Goal: Communication & Community: Answer question/provide support

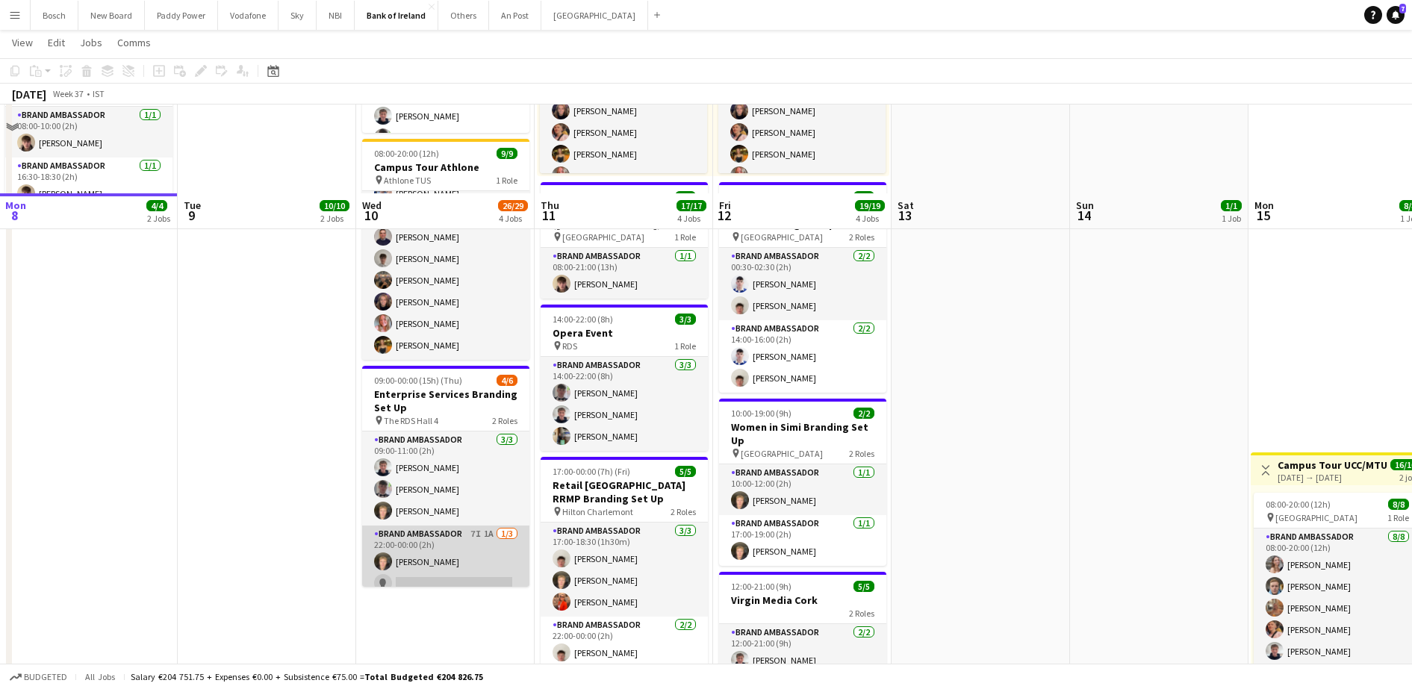
scroll to position [373, 0]
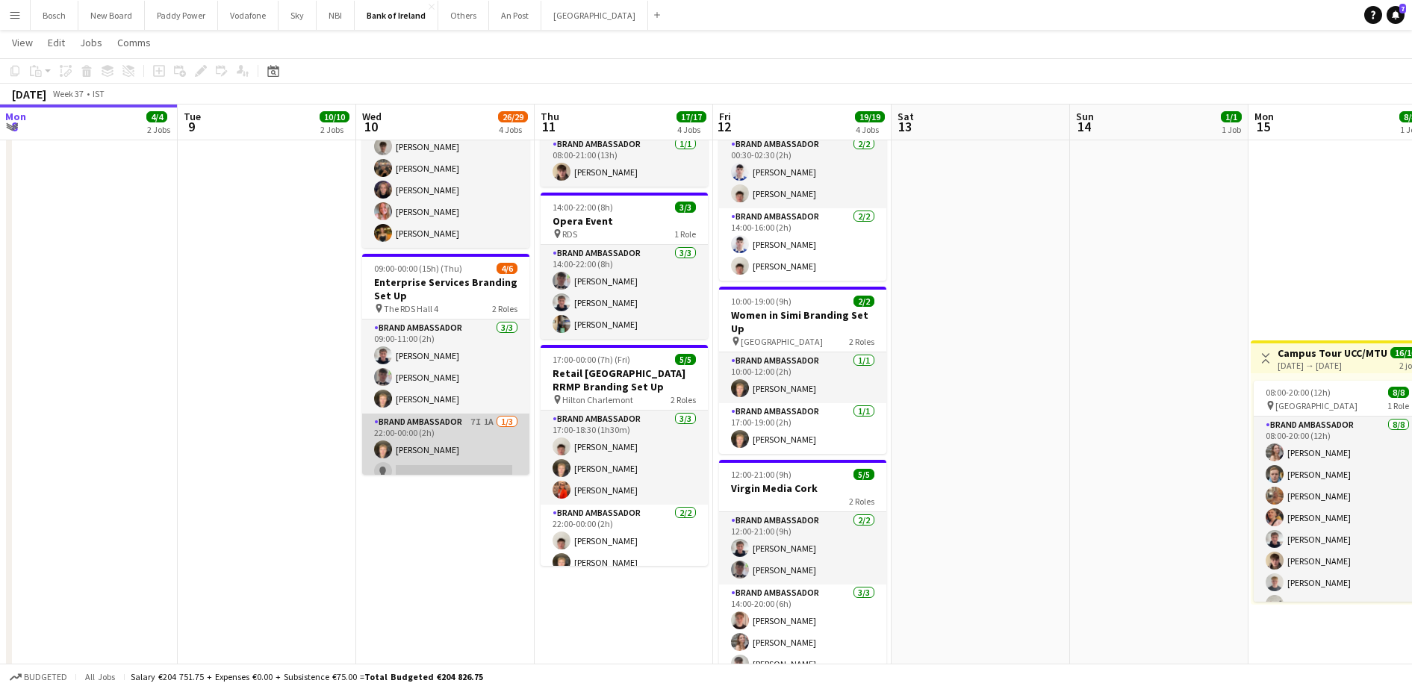
click at [425, 444] on app-card-role "Brand Ambassador 7I 1A [DATE] 22:00-00:00 (2h) [PERSON_NAME] single-neutral-act…" at bounding box center [445, 461] width 167 height 94
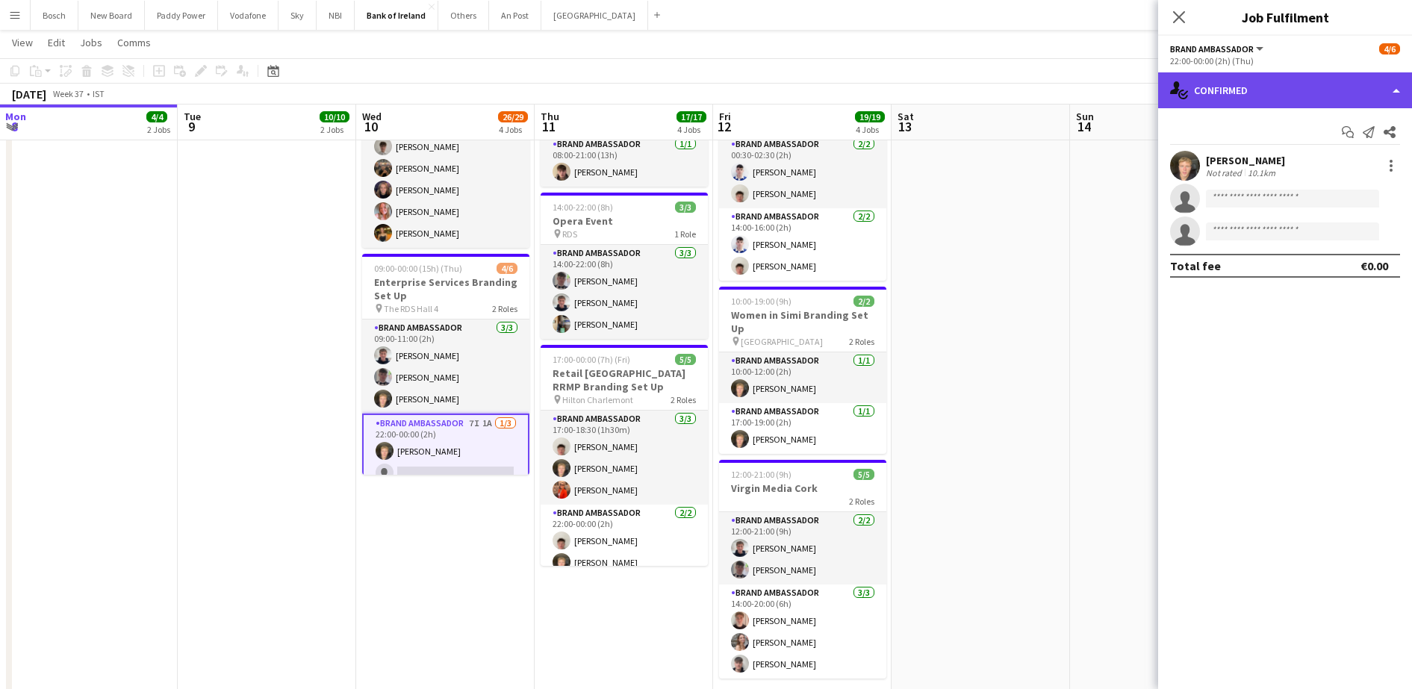
click at [1275, 90] on div "single-neutral-actions-check-2 Confirmed" at bounding box center [1285, 90] width 254 height 36
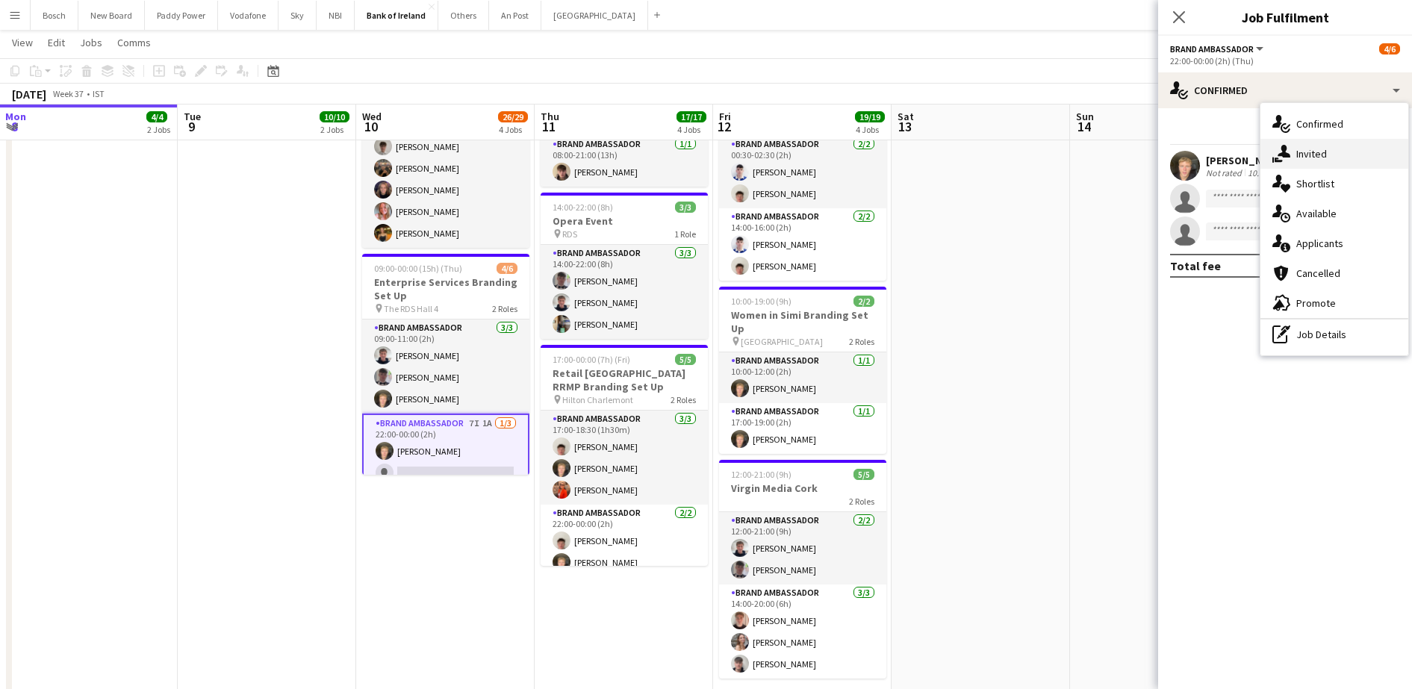
click at [1295, 164] on div "single-neutral-actions-share-1 Invited" at bounding box center [1334, 154] width 148 height 30
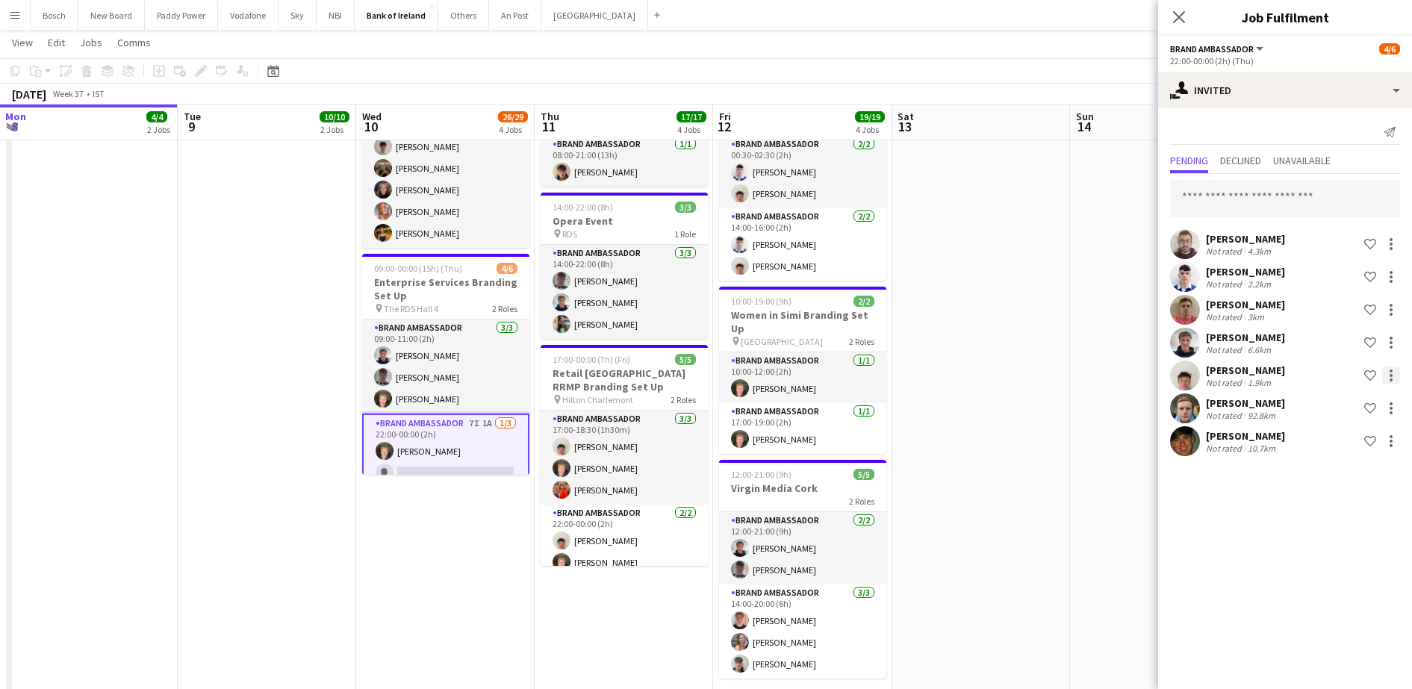
click at [1389, 377] on div at bounding box center [1391, 376] width 18 height 18
click at [1352, 434] on span "Send notification" at bounding box center [1344, 438] width 88 height 13
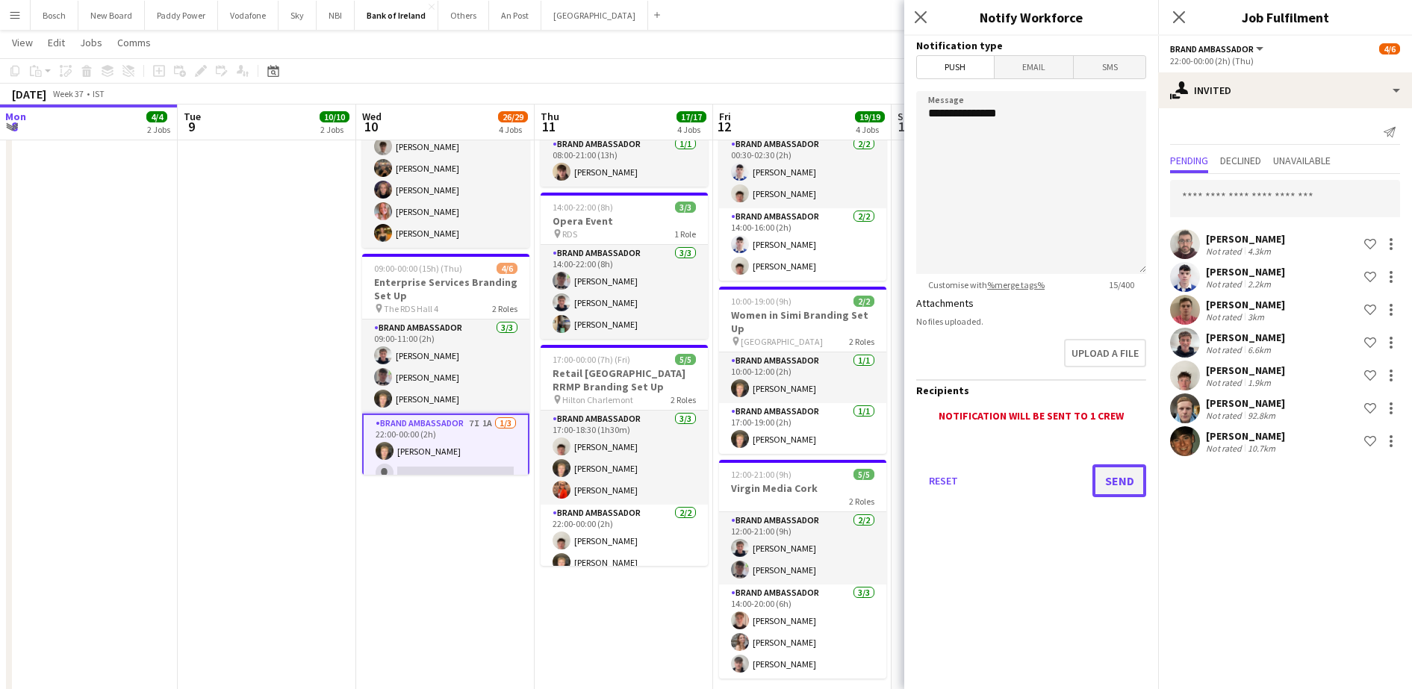
click at [1113, 479] on button "Send" at bounding box center [1119, 480] width 54 height 33
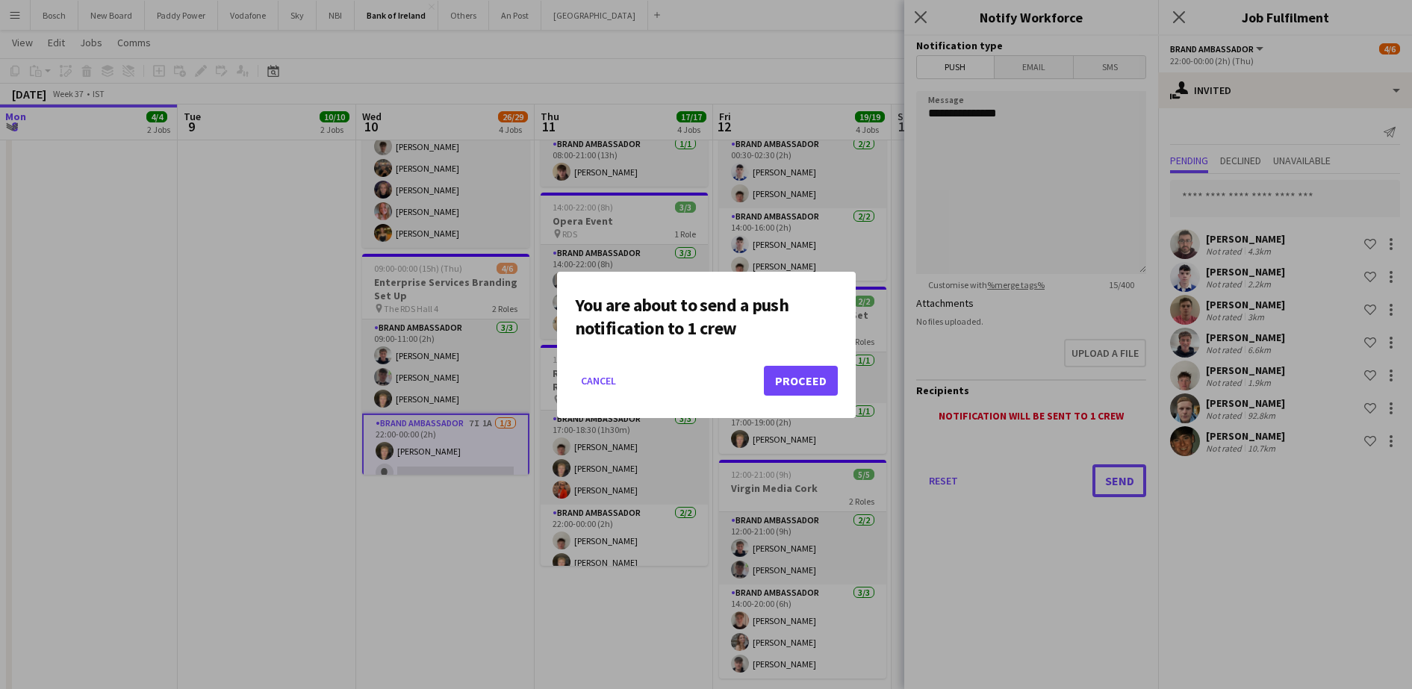
scroll to position [0, 0]
click at [797, 373] on button "Proceed" at bounding box center [801, 381] width 74 height 30
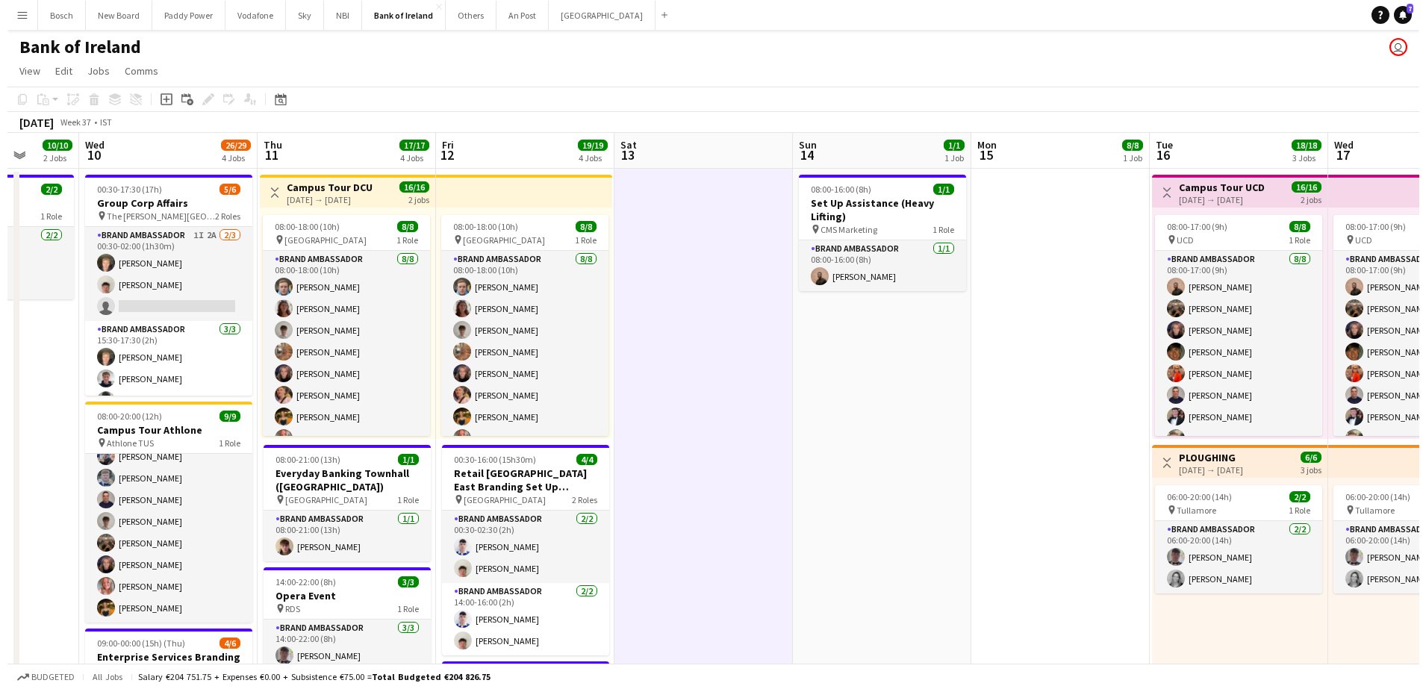
scroll to position [0, 366]
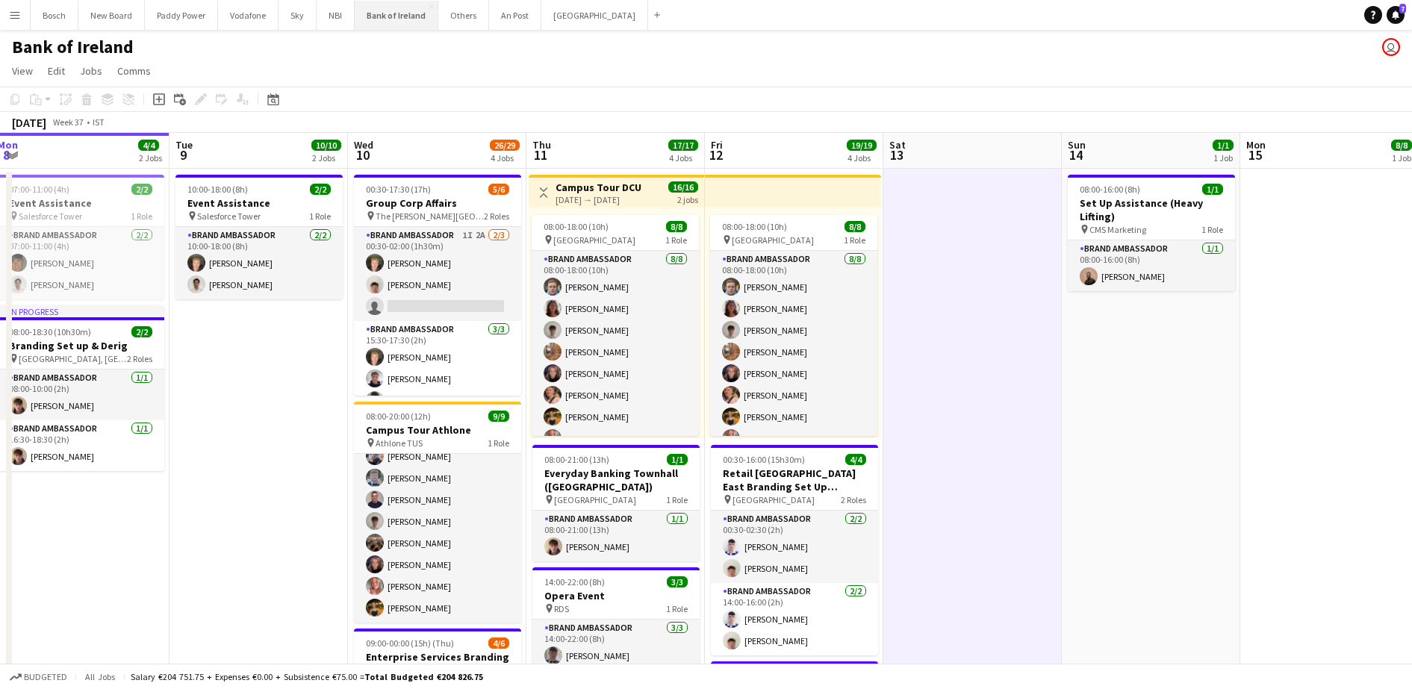
click at [362, 16] on button "Bank of Ireland Close" at bounding box center [397, 15] width 84 height 29
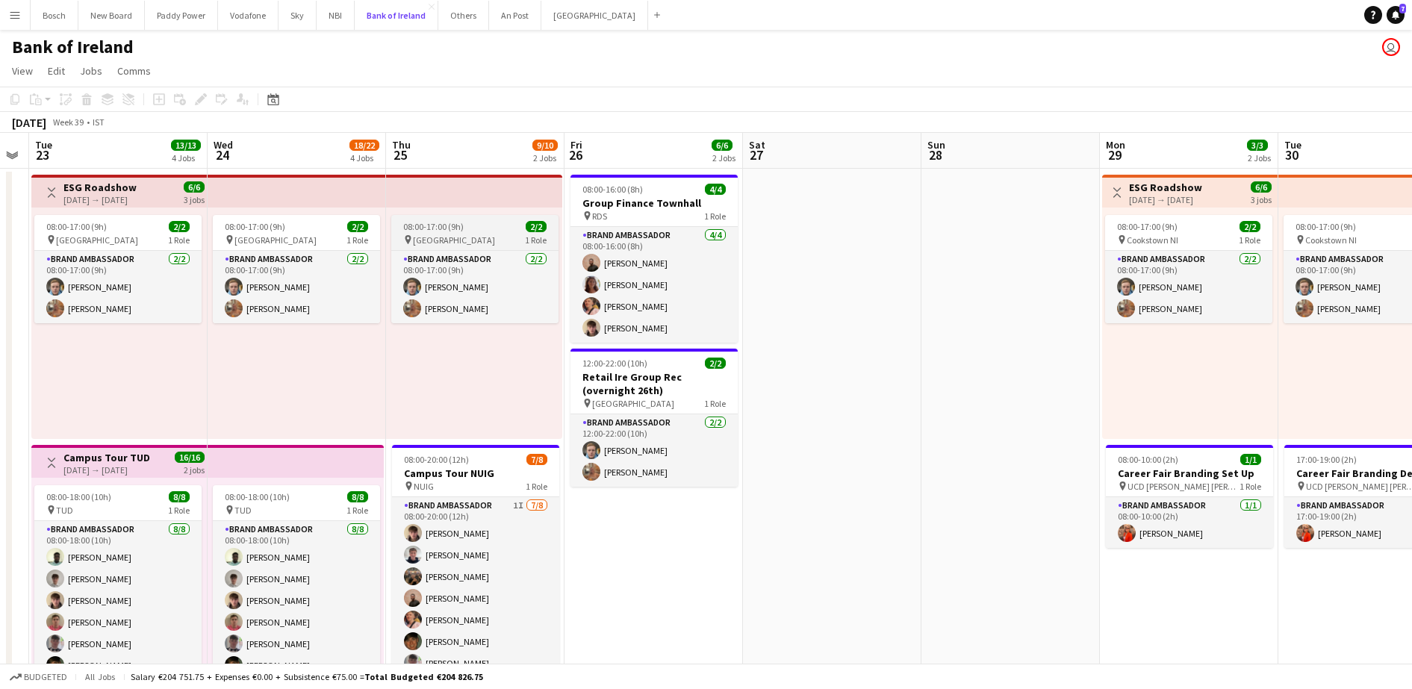
scroll to position [0, 573]
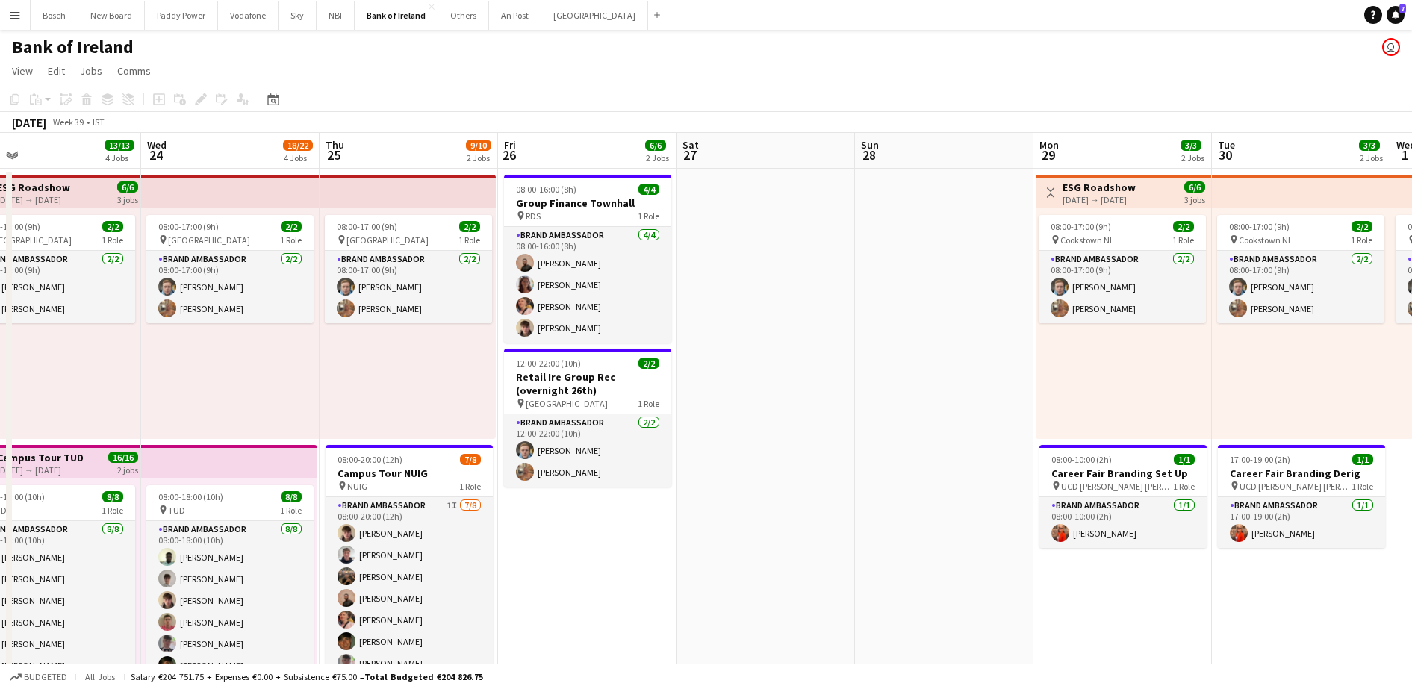
click at [663, 44] on div "Bank of Ireland user" at bounding box center [706, 44] width 1412 height 28
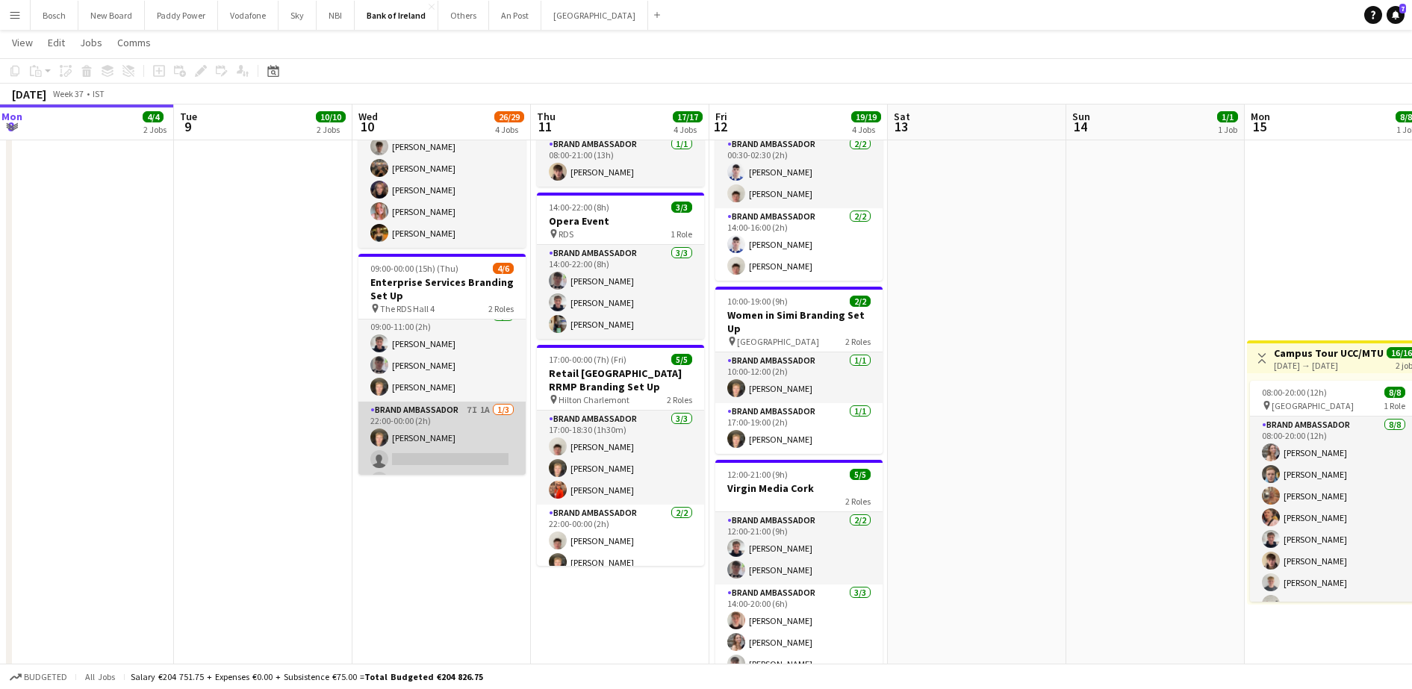
scroll to position [0, 0]
